Goal: Transaction & Acquisition: Purchase product/service

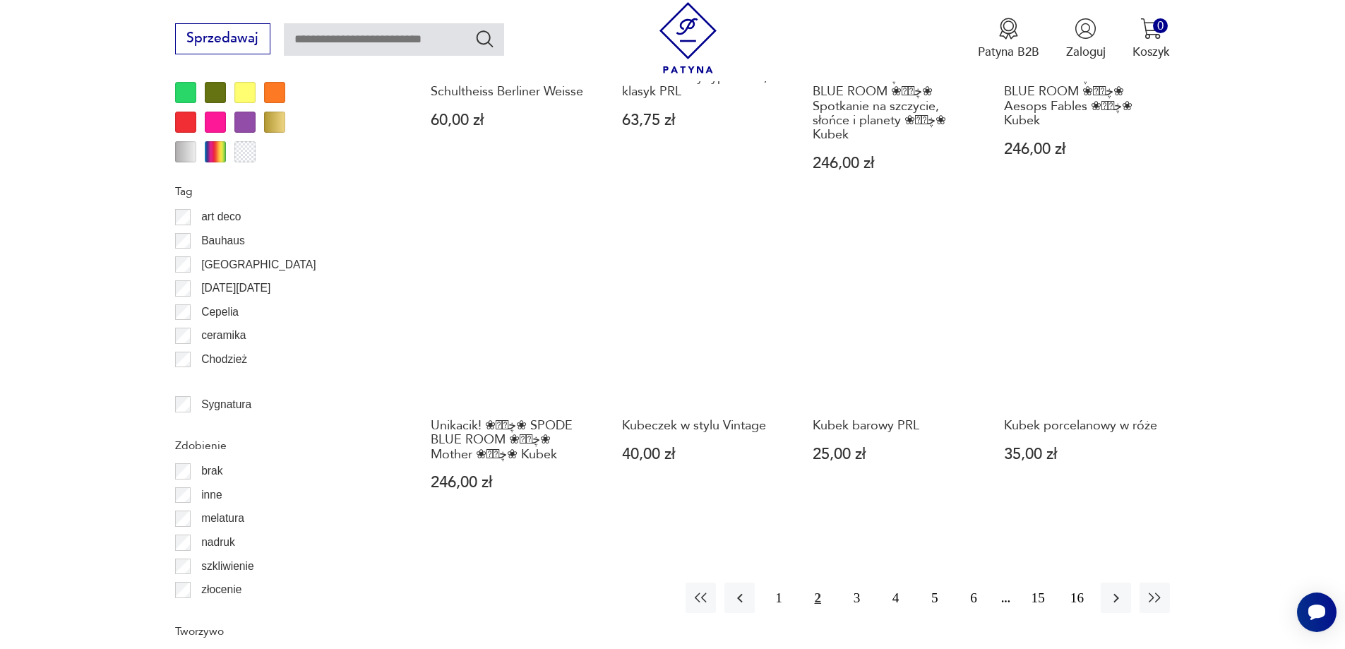
scroll to position [1530, 0]
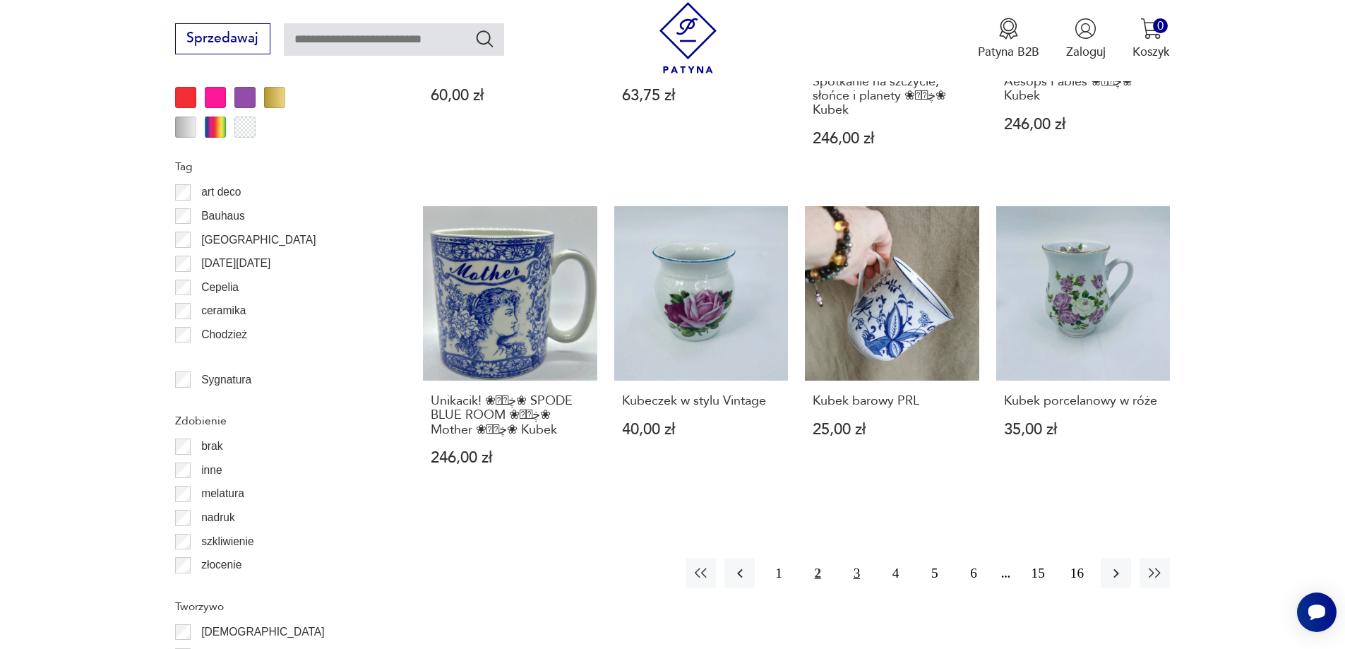
click at [860, 563] on button "3" at bounding box center [857, 573] width 30 height 30
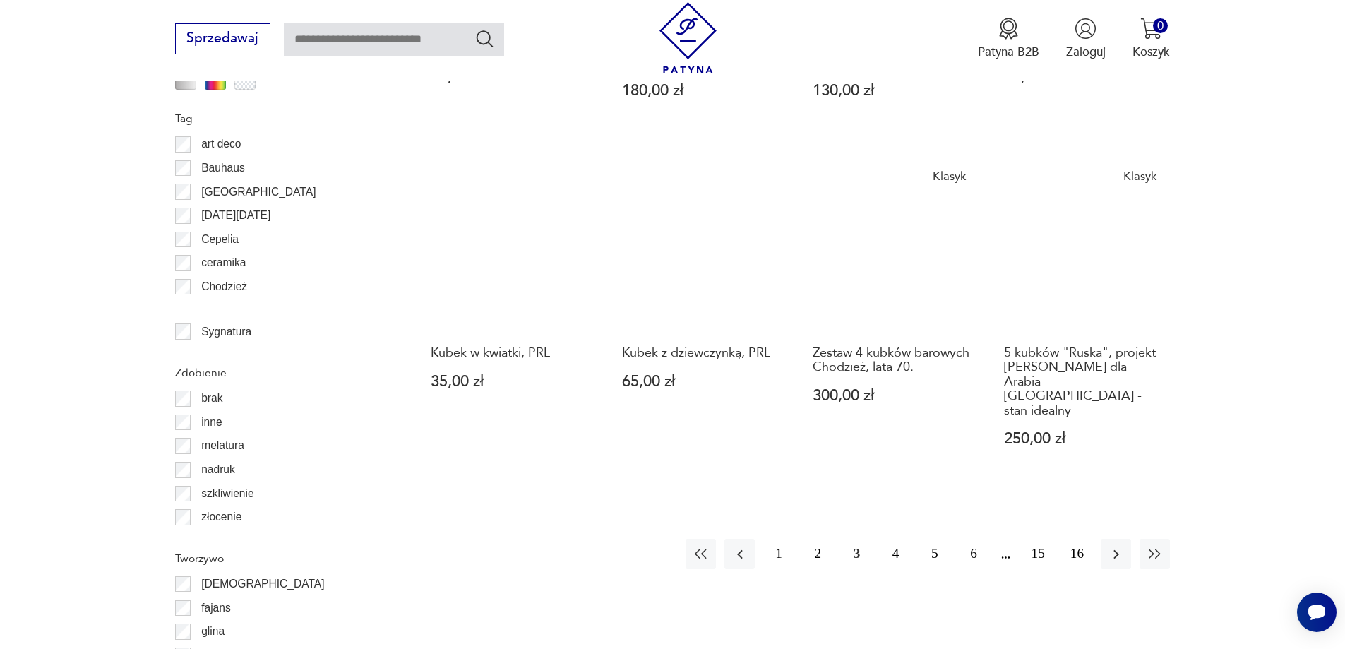
scroll to position [1600, 0]
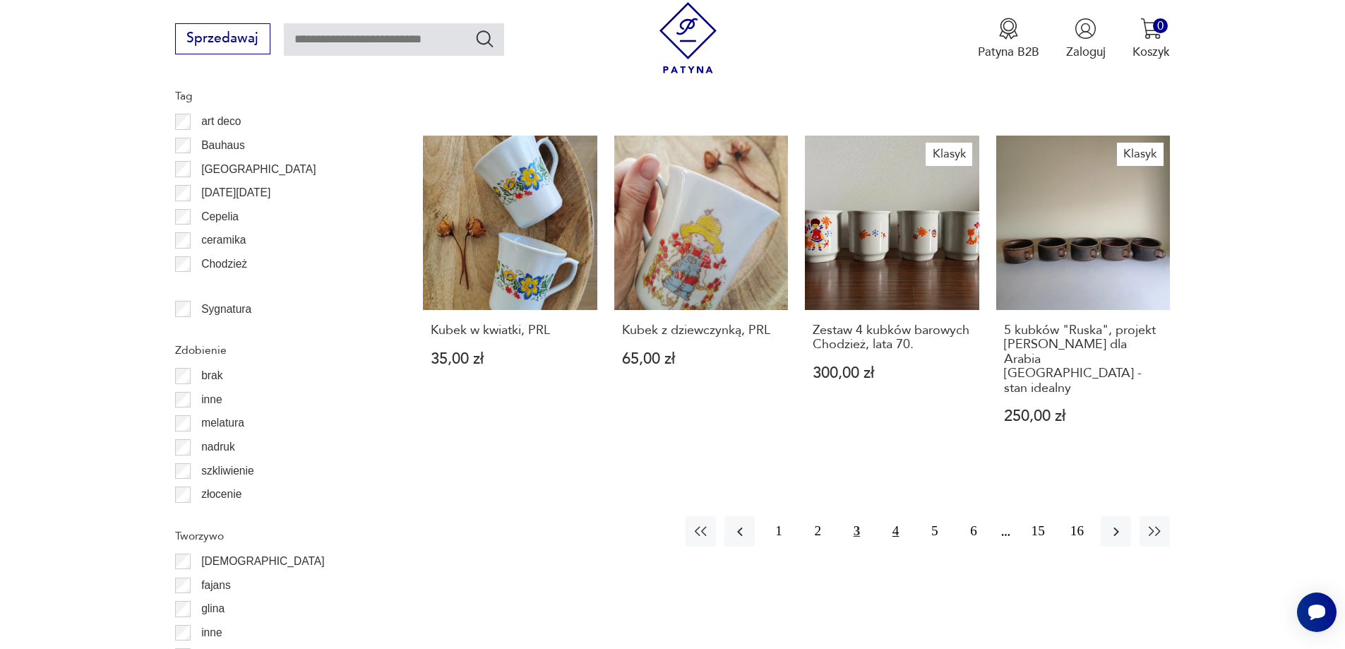
click at [898, 516] on button "4" at bounding box center [896, 531] width 30 height 30
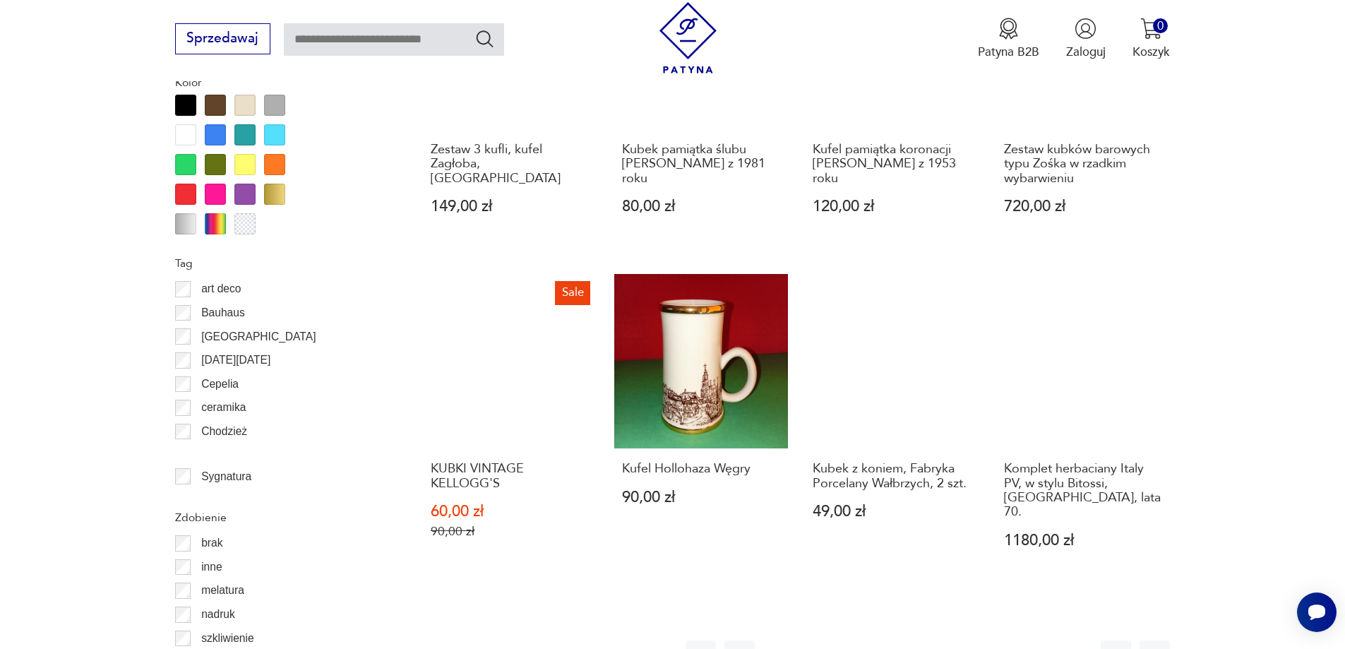
scroll to position [1530, 0]
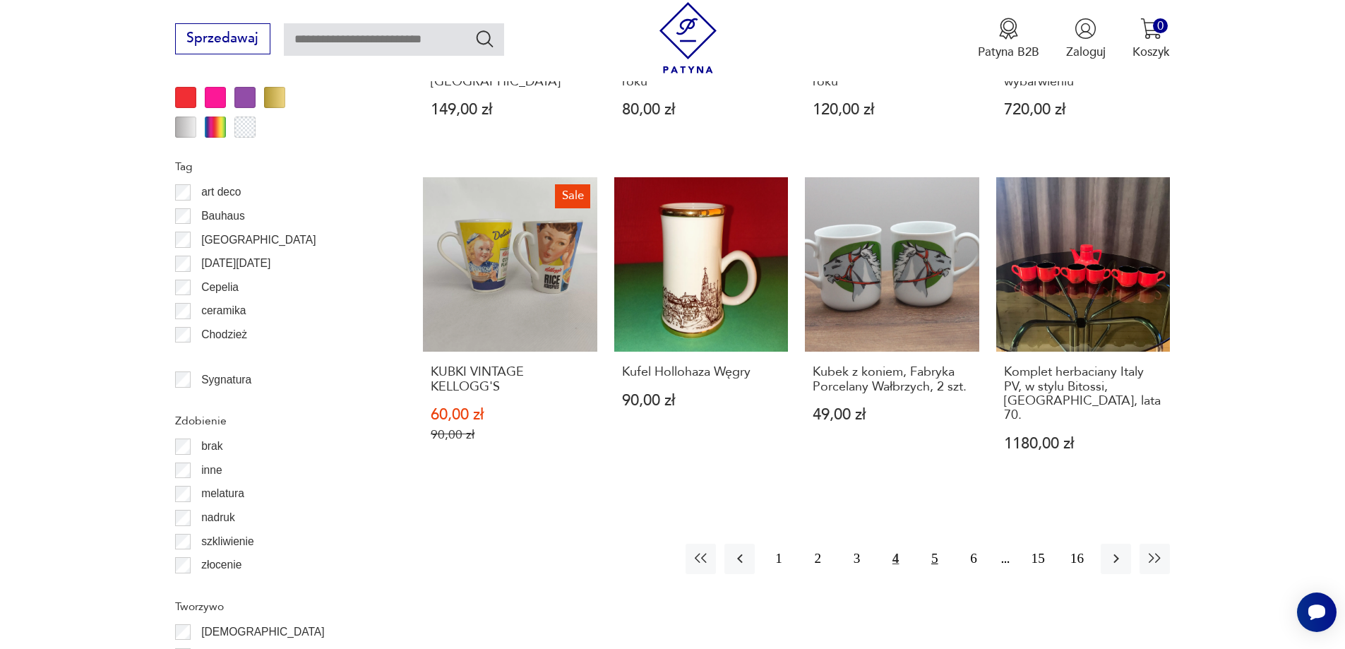
click at [932, 544] on button "5" at bounding box center [935, 559] width 30 height 30
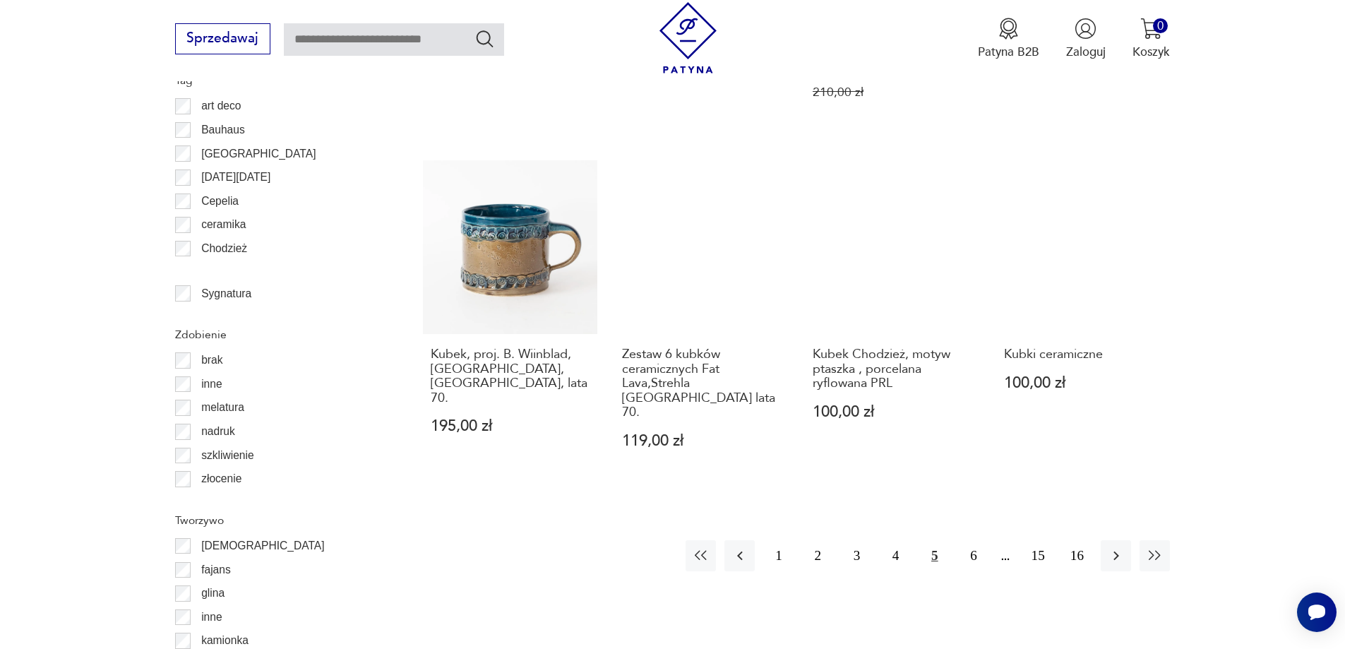
scroll to position [1812, 0]
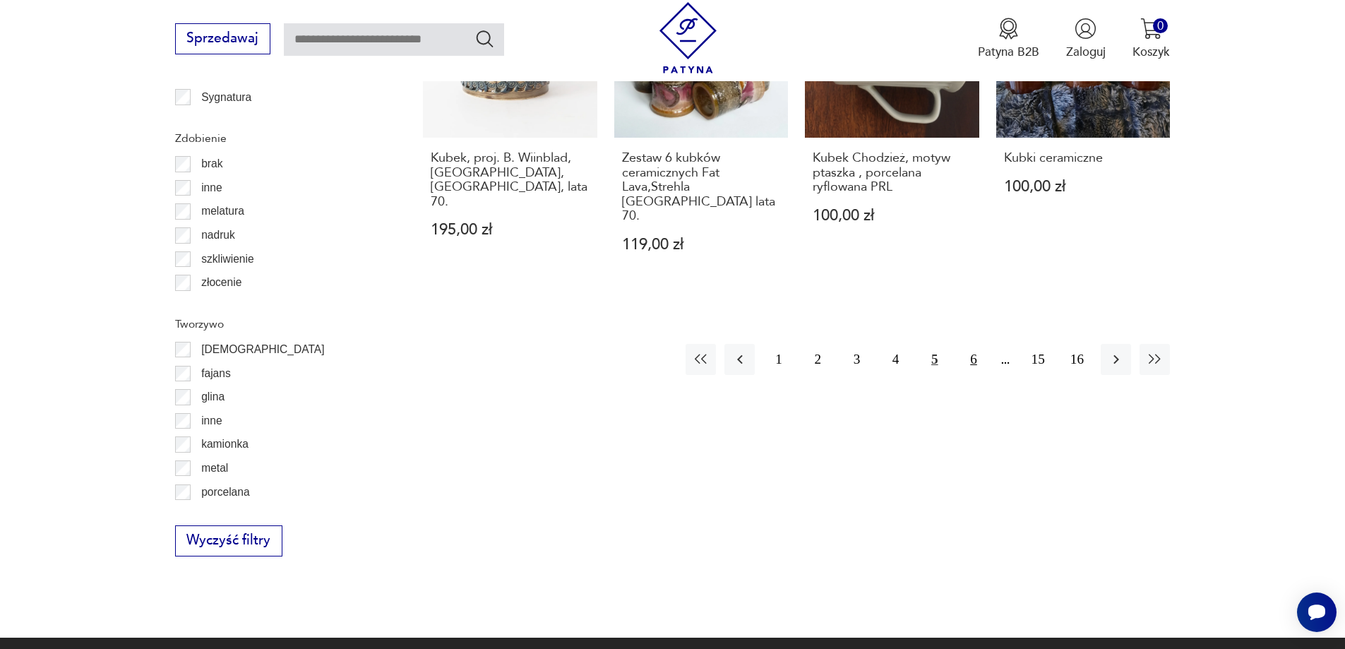
click at [970, 344] on button "6" at bounding box center [973, 359] width 30 height 30
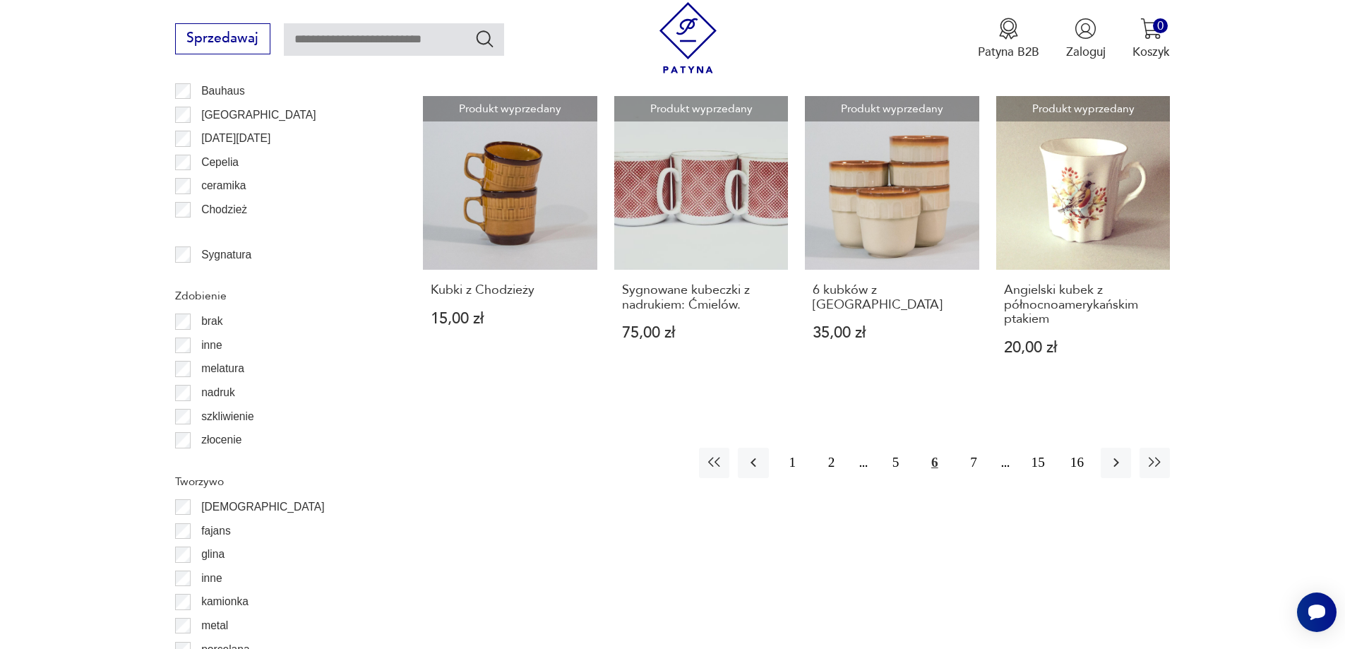
scroll to position [1671, 0]
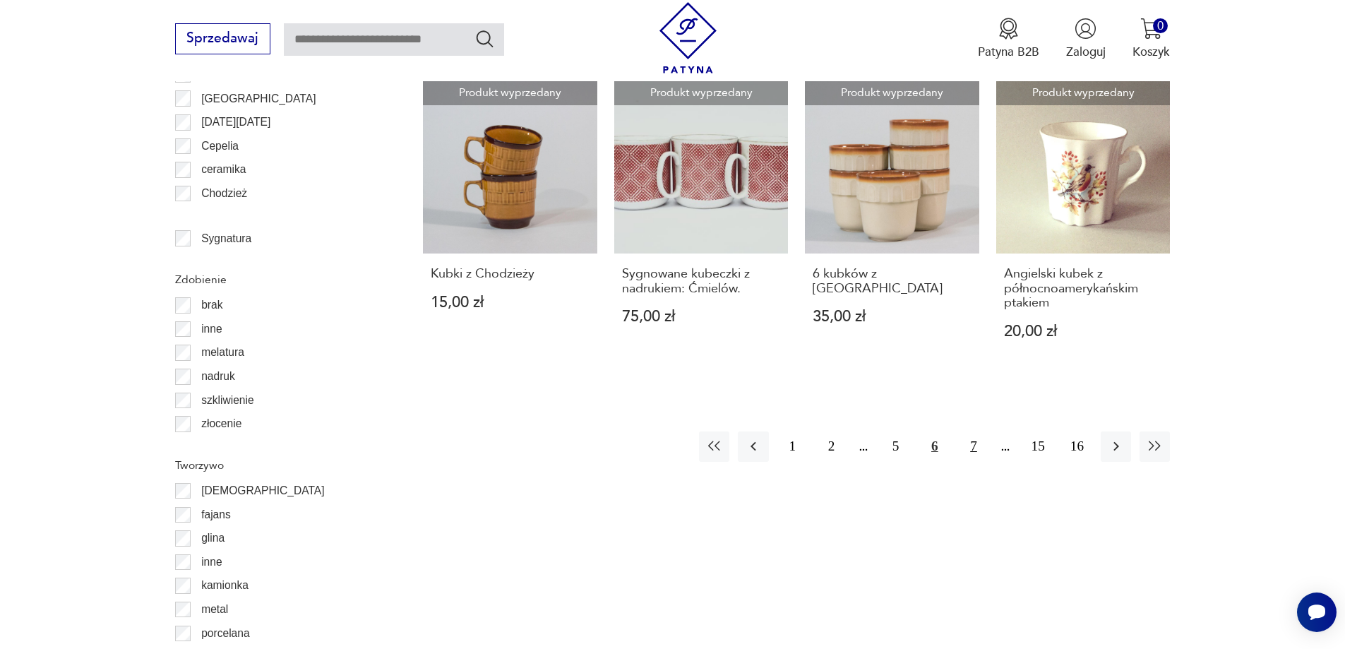
click at [972, 432] on button "7" at bounding box center [973, 447] width 30 height 30
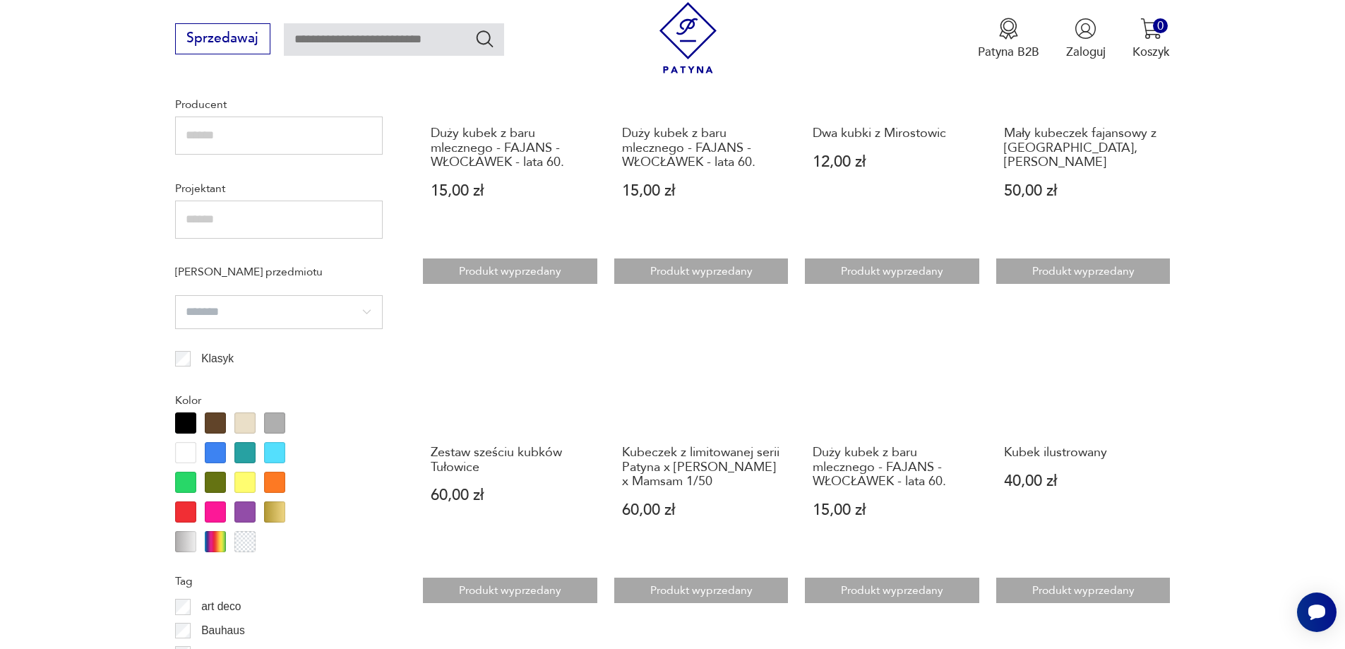
scroll to position [1388, 0]
